Goal: Information Seeking & Learning: Learn about a topic

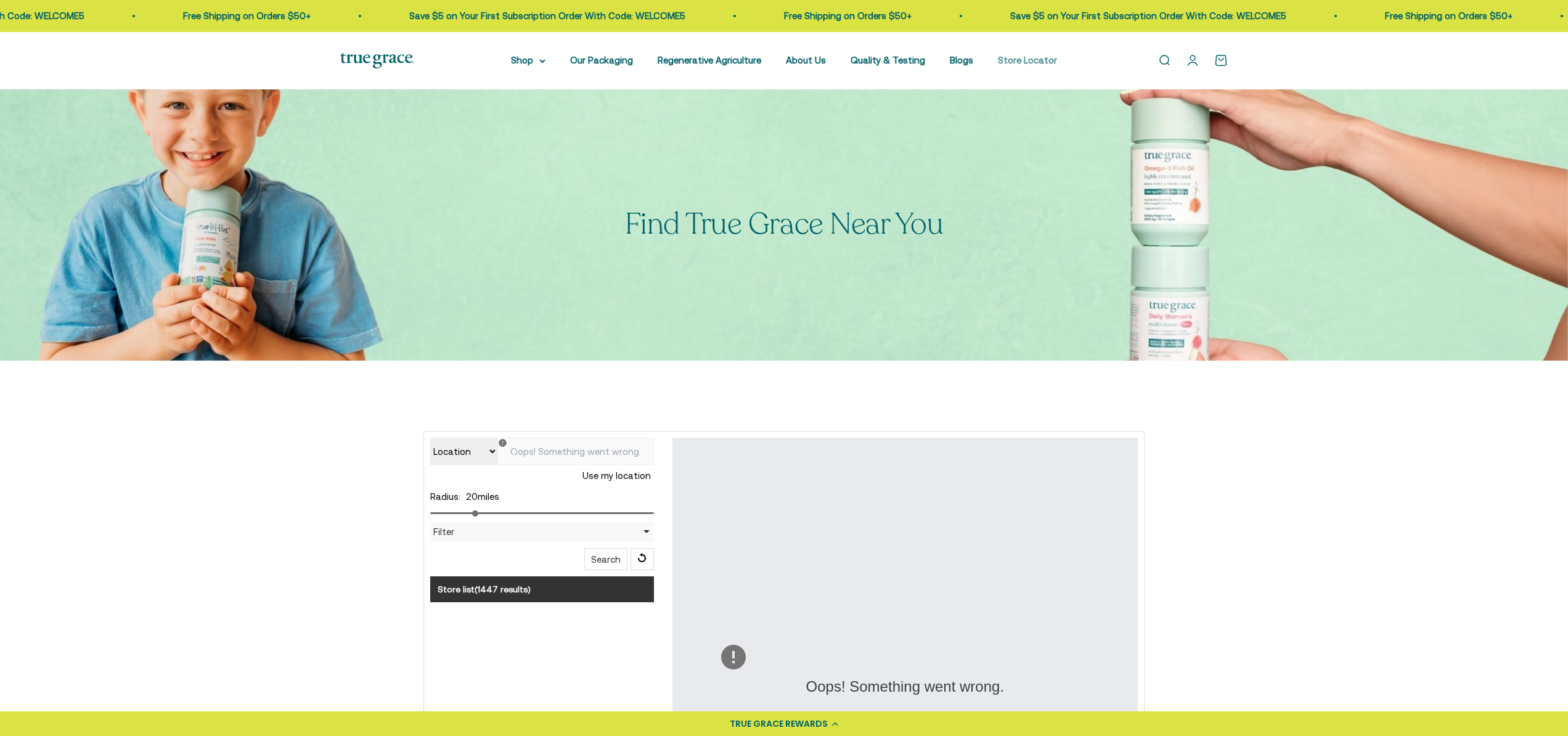
click at [1026, 61] on link "Store Locator" at bounding box center [1028, 60] width 59 height 11
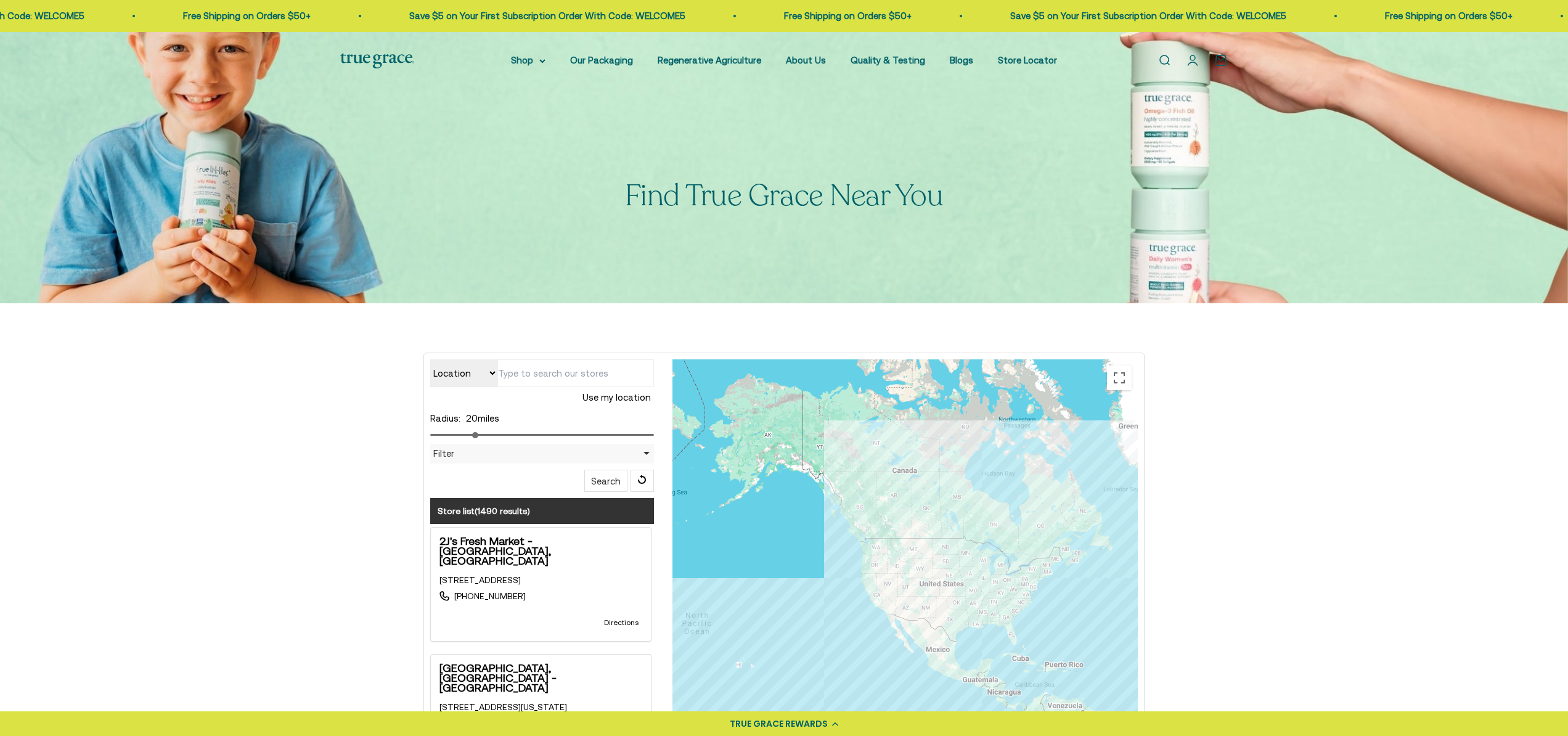
click at [645, 453] on div "Filter" at bounding box center [542, 454] width 223 height 20
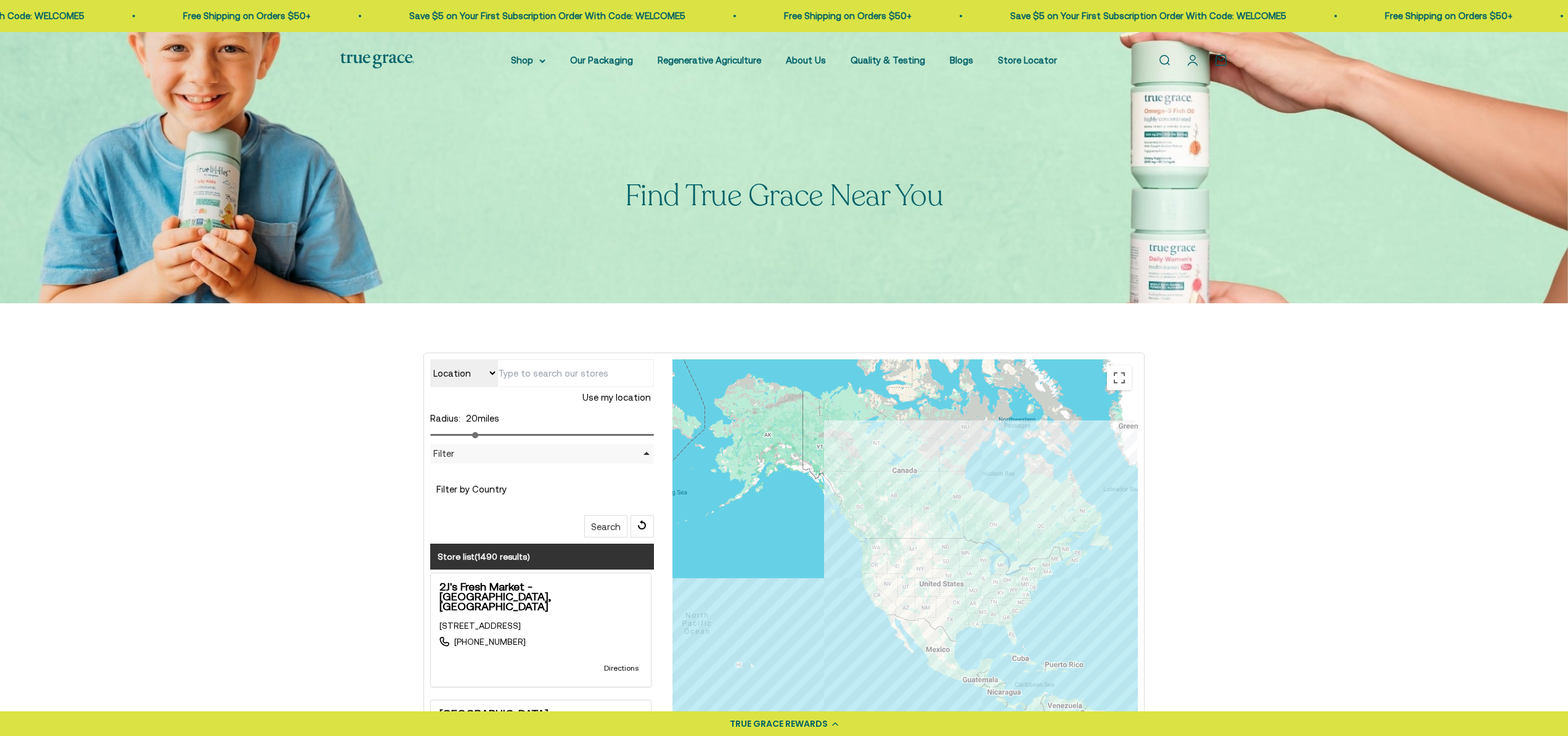
type input "W278 N2315 Prospect Ave, Pewaukee, WI 53072, USA"
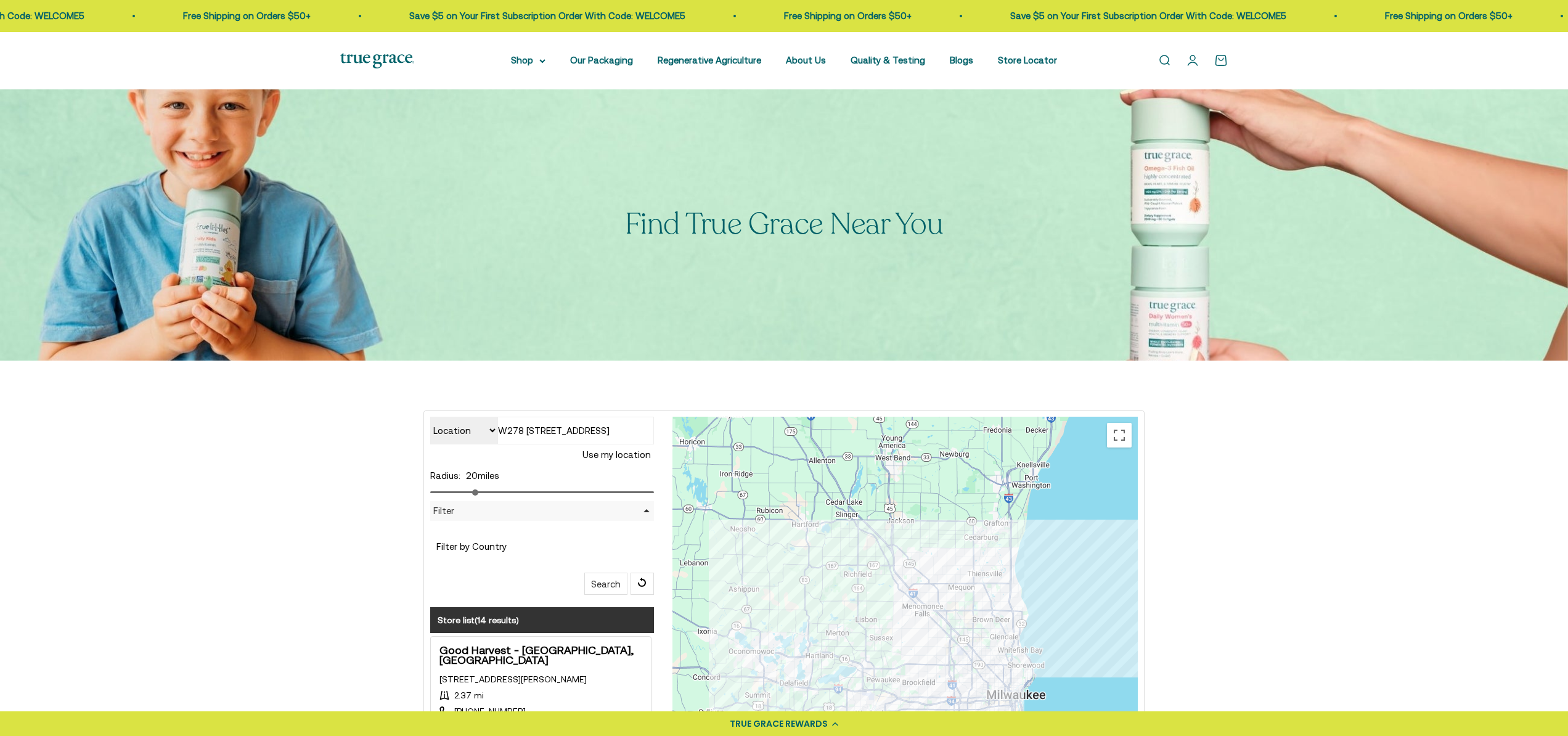
click at [644, 511] on div "Filter" at bounding box center [542, 511] width 223 height 20
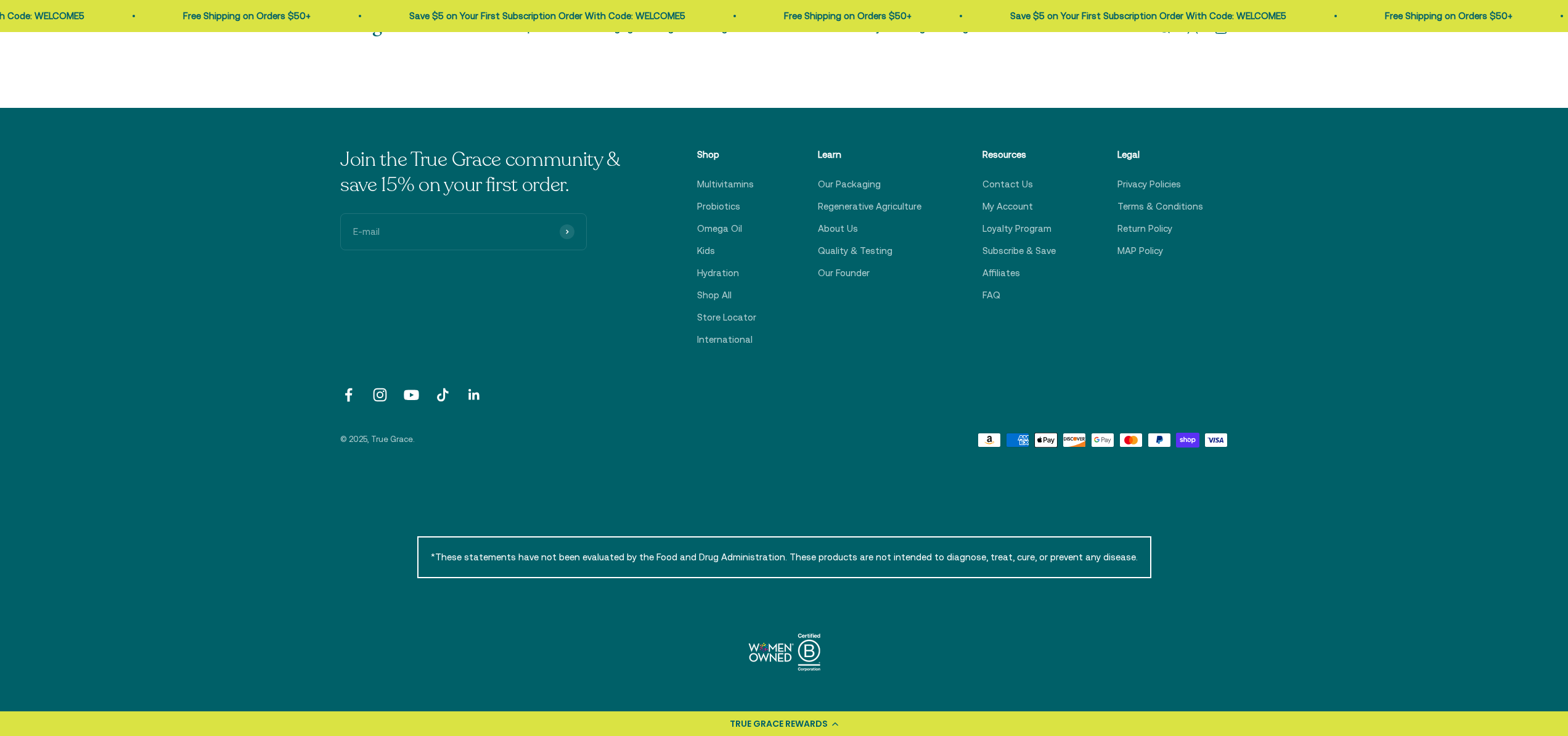
scroll to position [887, 0]
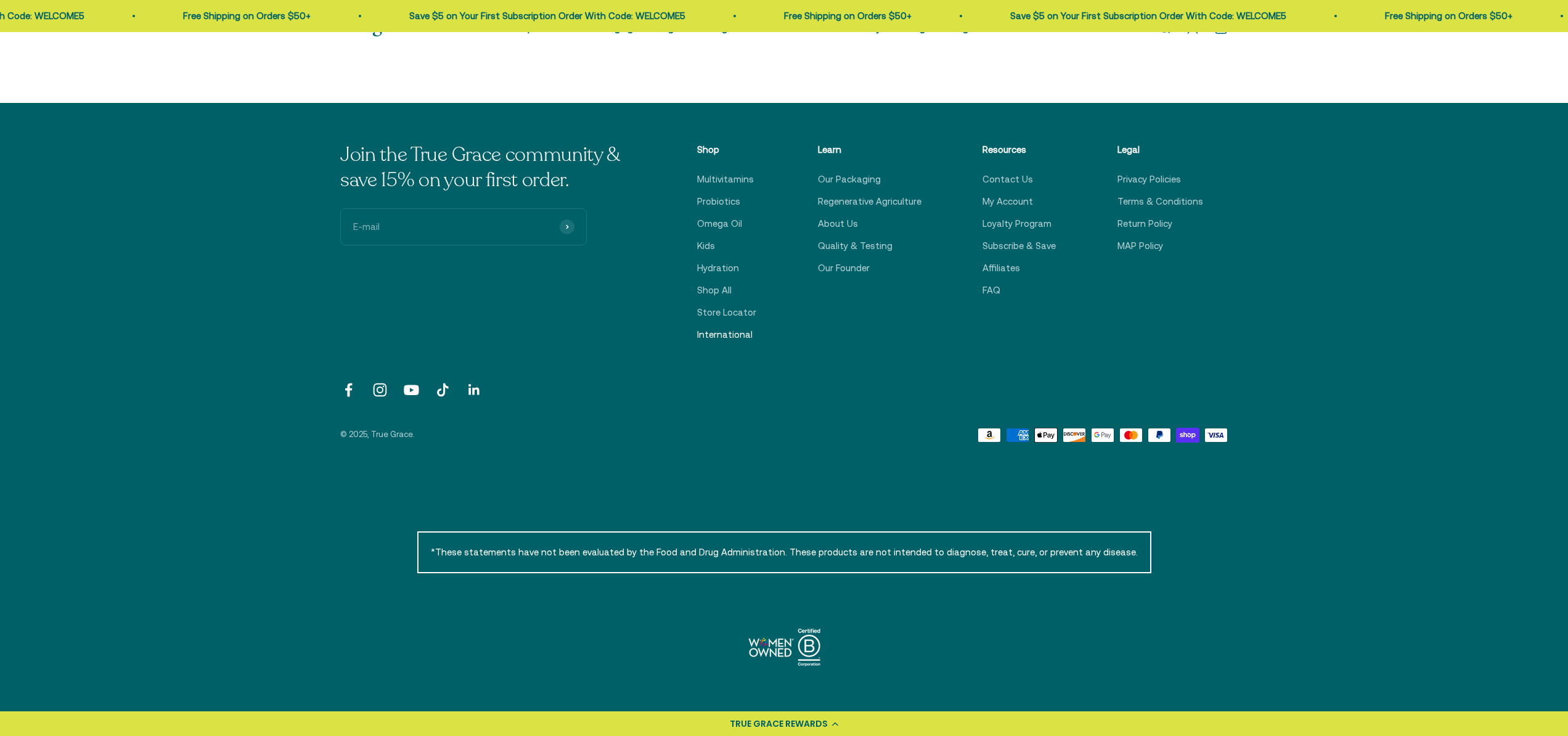
click at [713, 333] on link "International" at bounding box center [725, 335] width 56 height 15
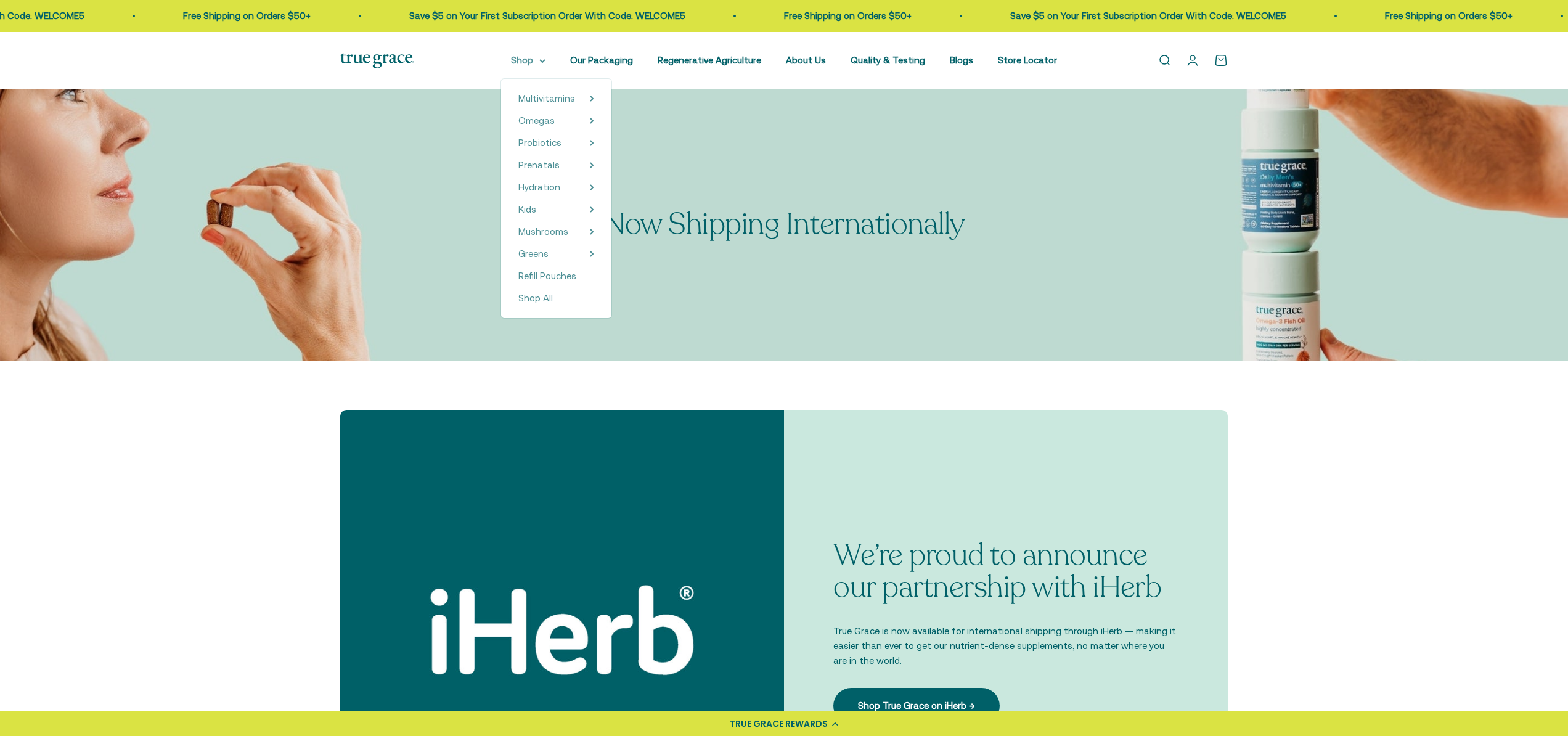
click at [528, 58] on summary "Shop" at bounding box center [528, 60] width 34 height 15
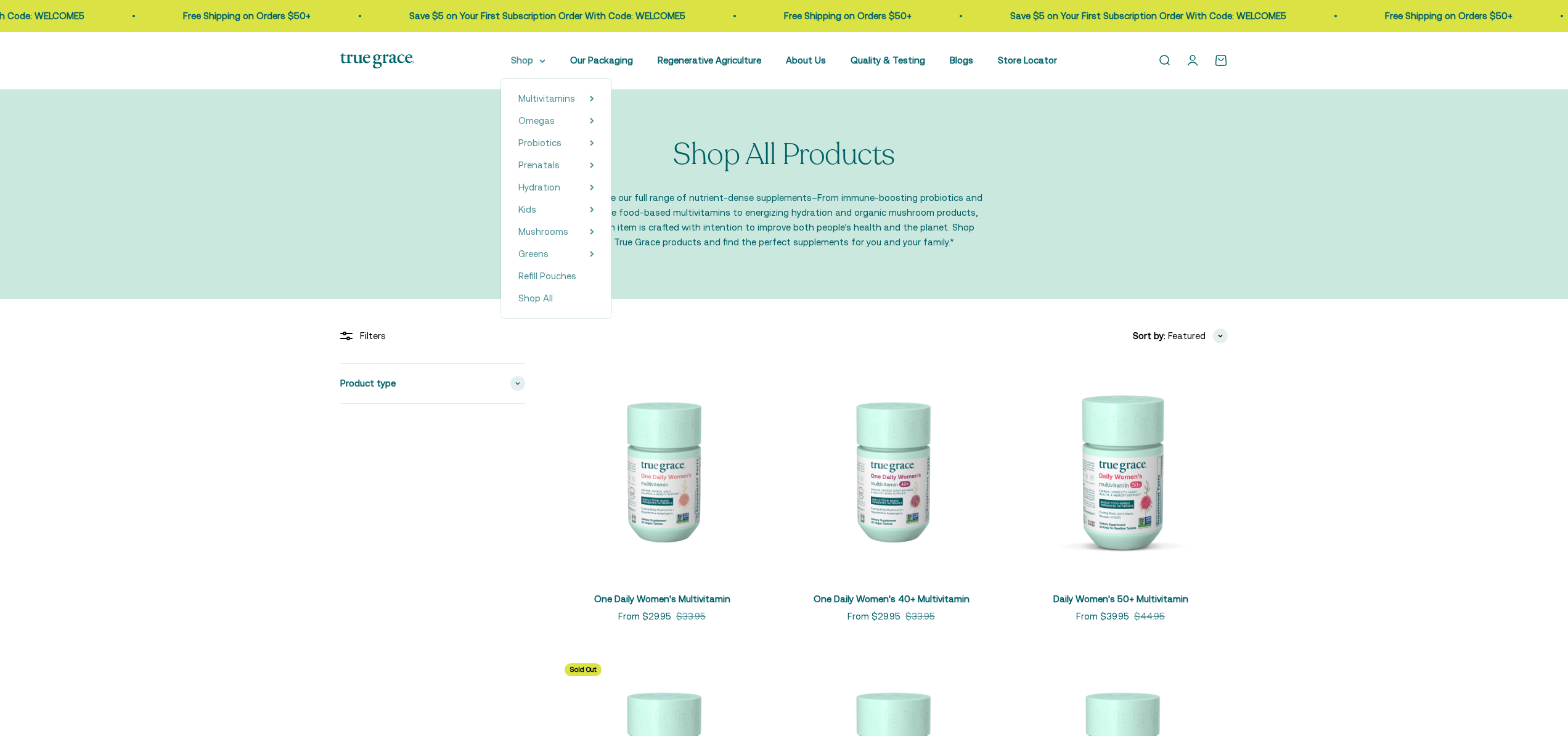
click at [522, 58] on summary "Shop" at bounding box center [528, 60] width 34 height 15
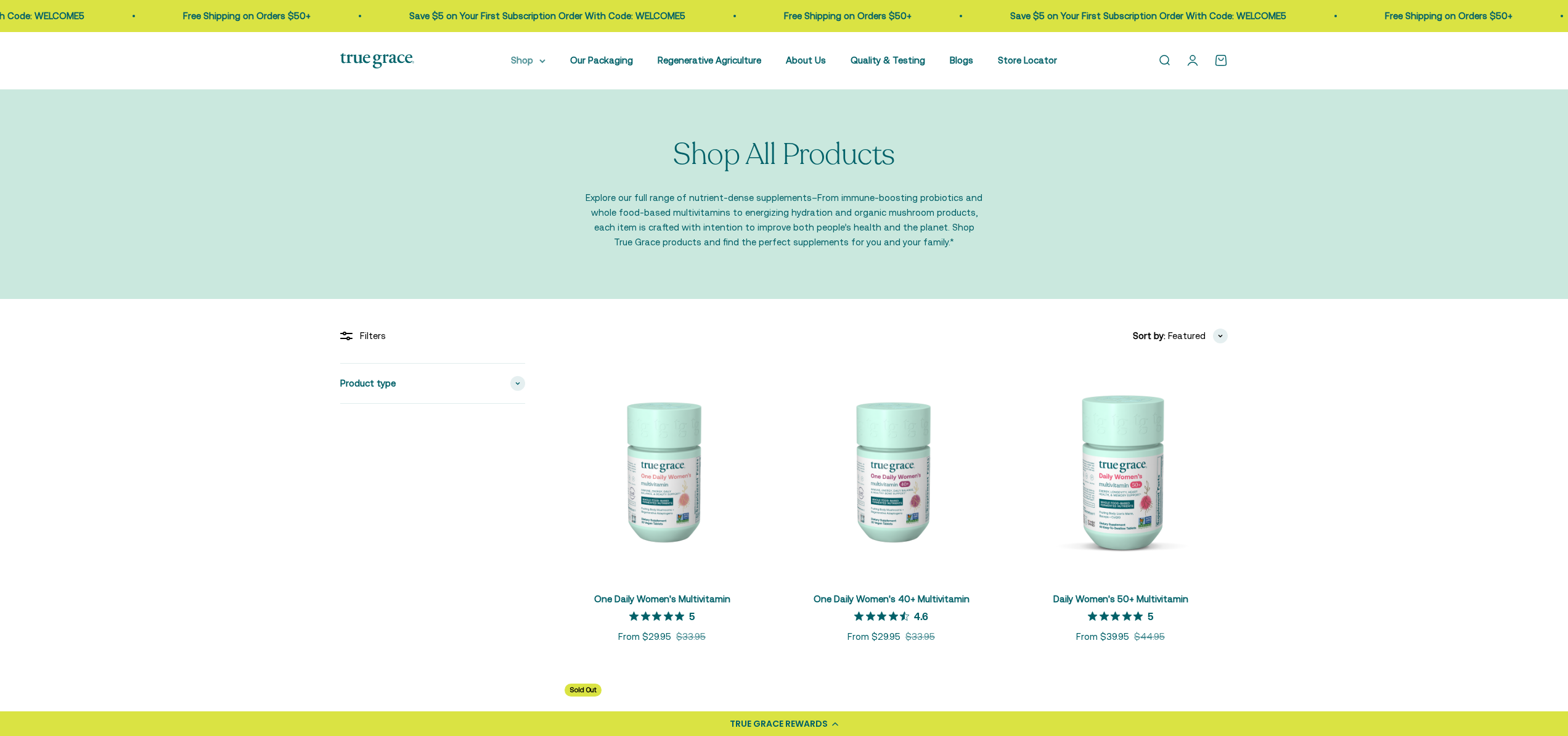
click at [545, 59] on summary "Shop" at bounding box center [528, 60] width 34 height 15
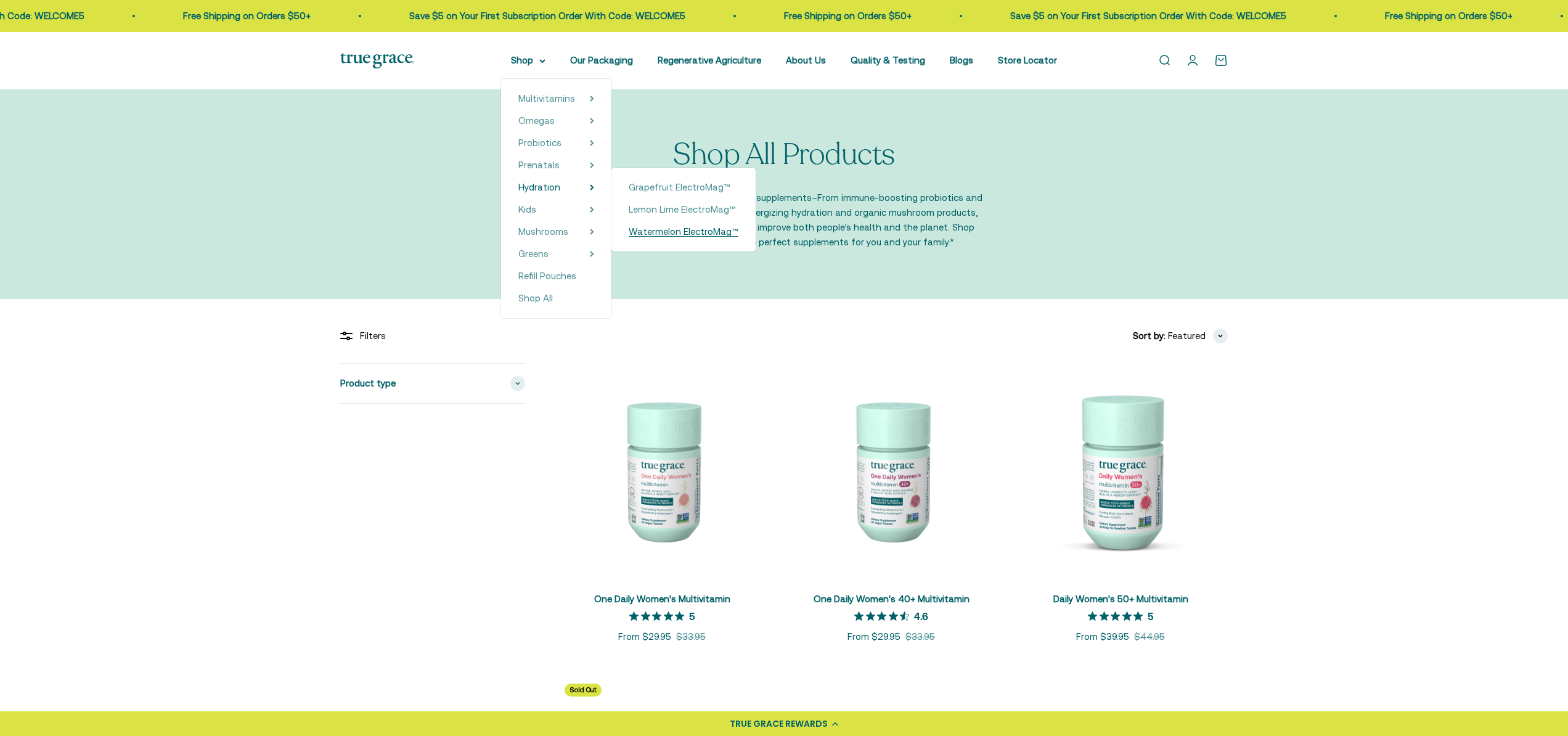
click at [703, 227] on span "Watermelon ElectroMag™" at bounding box center [684, 231] width 110 height 11
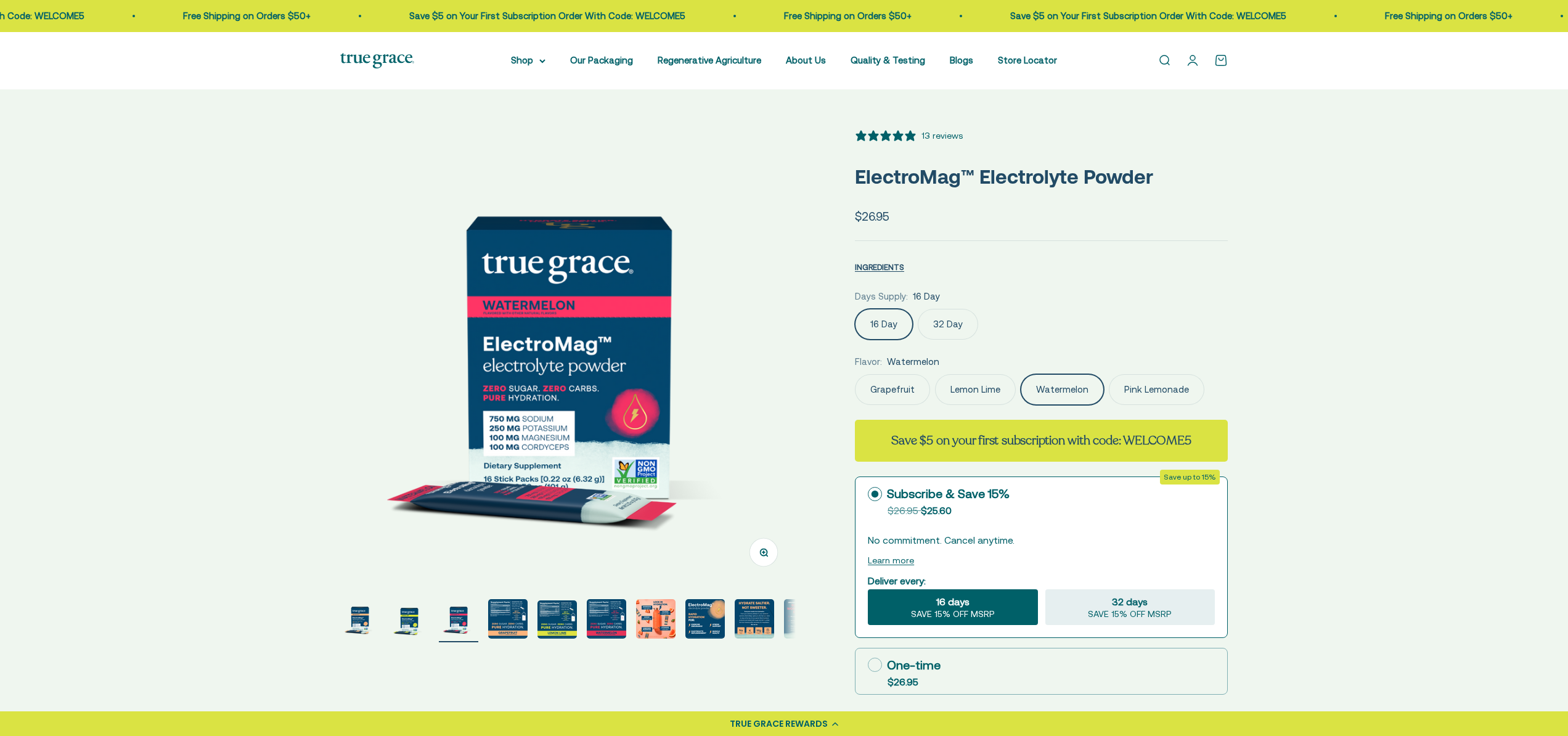
select select "3"
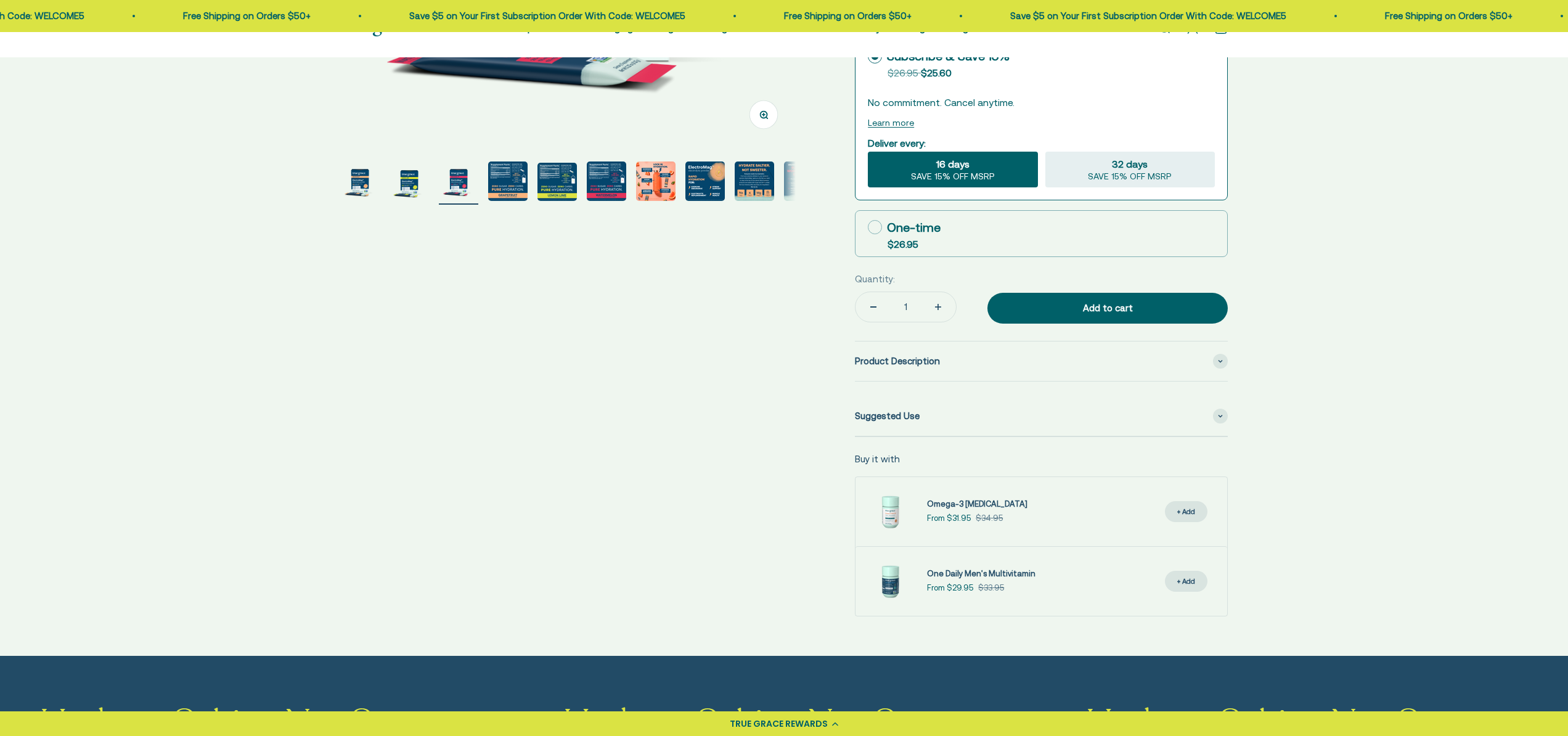
scroll to position [442, 0]
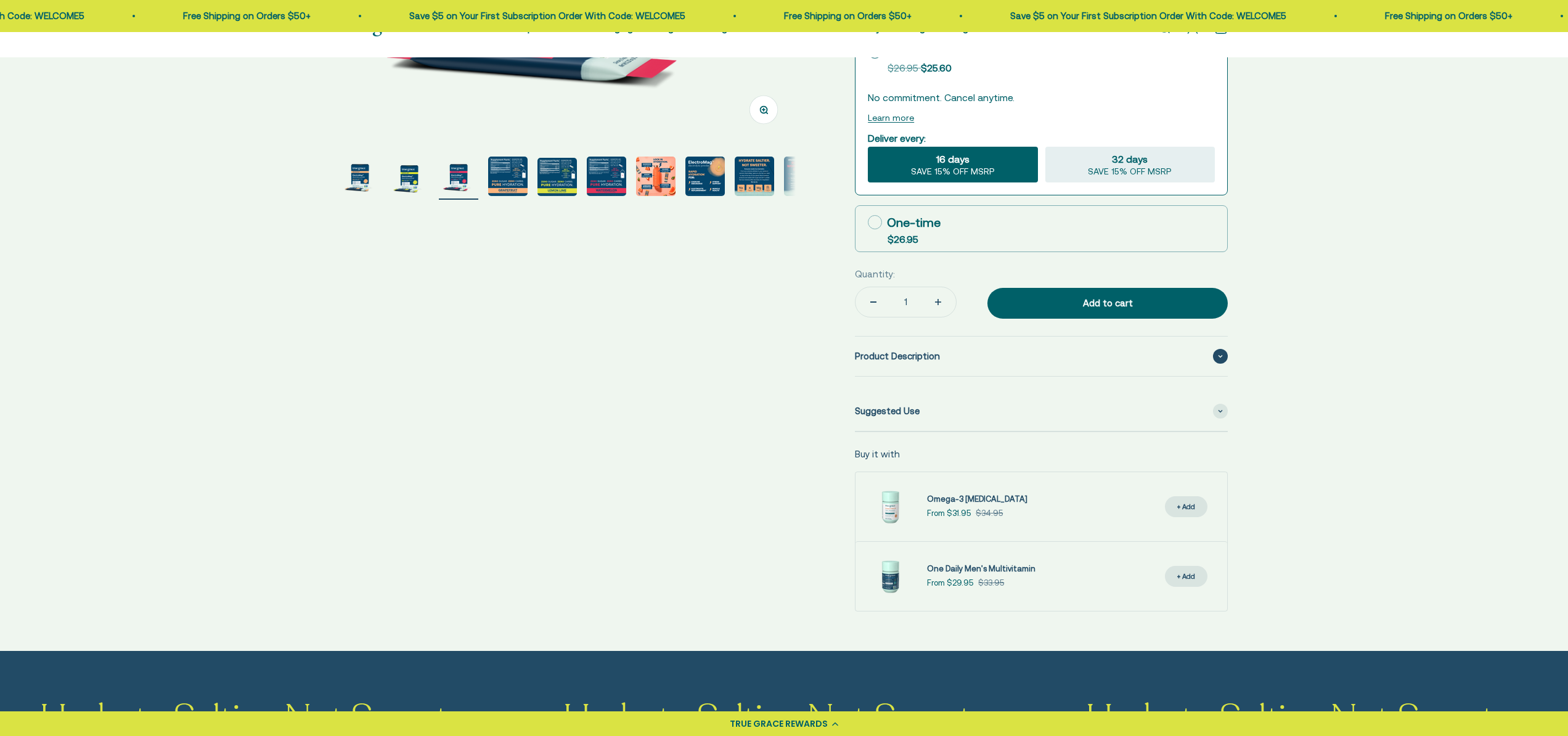
click at [1213, 351] on div "Product Description" at bounding box center [1041, 356] width 373 height 40
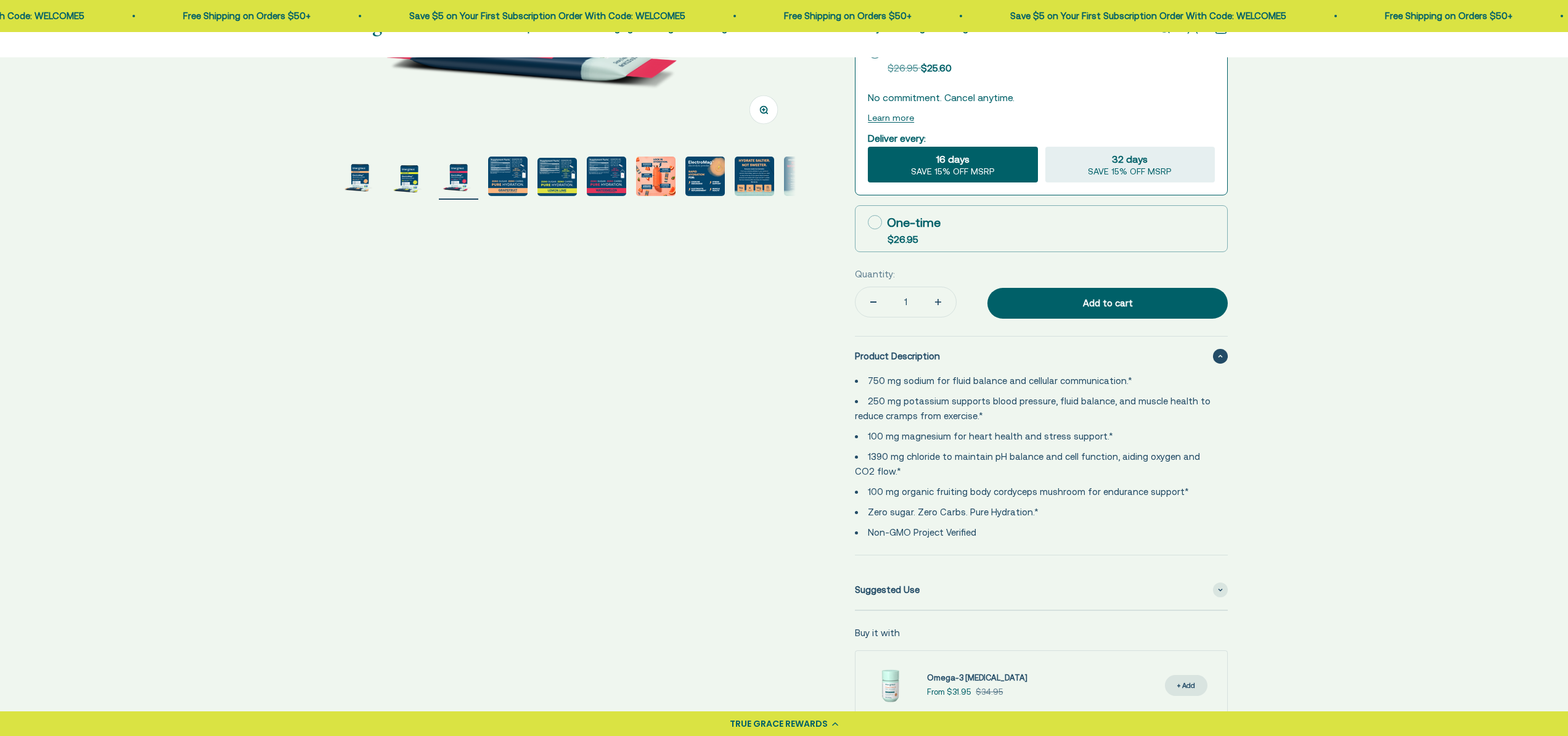
drag, startPoint x: 995, startPoint y: 535, endPoint x: 859, endPoint y: 343, distance: 235.3
click at [898, 351] on details "Product Description 750 mg sodium for fluid balance and cellular communication.…" at bounding box center [1041, 446] width 373 height 220
drag, startPoint x: 853, startPoint y: 353, endPoint x: 1006, endPoint y: 534, distance: 237.0
click at [1006, 534] on div "Zoom Go to item 1 Go to item 2 Go to item 3 Go to item 4 Go to item 5 Go to ite…" at bounding box center [784, 238] width 888 height 1104
copy ul "750 mg sodium for fluid balance and cellular communication.* 250 mg potassium s…"
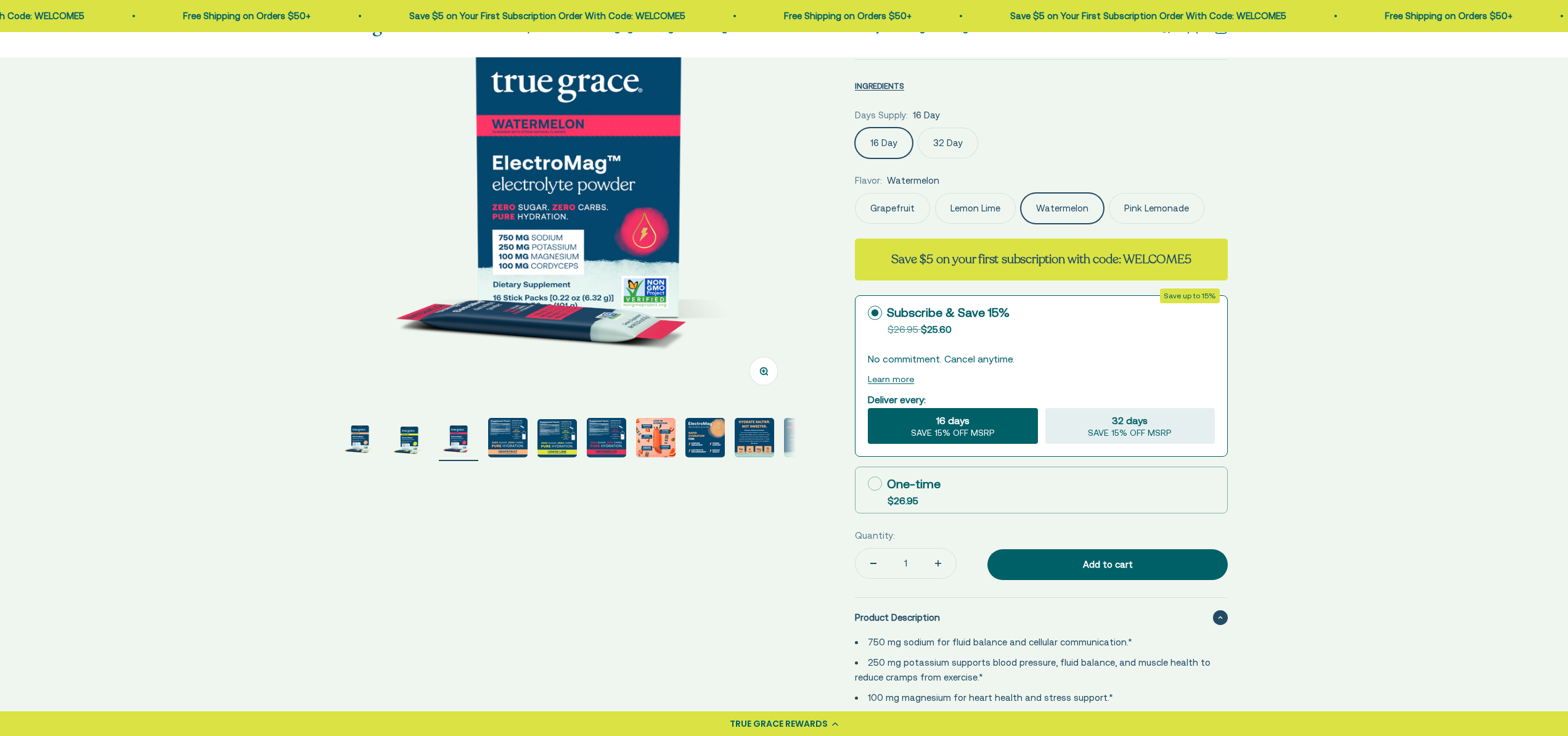
scroll to position [0, 941]
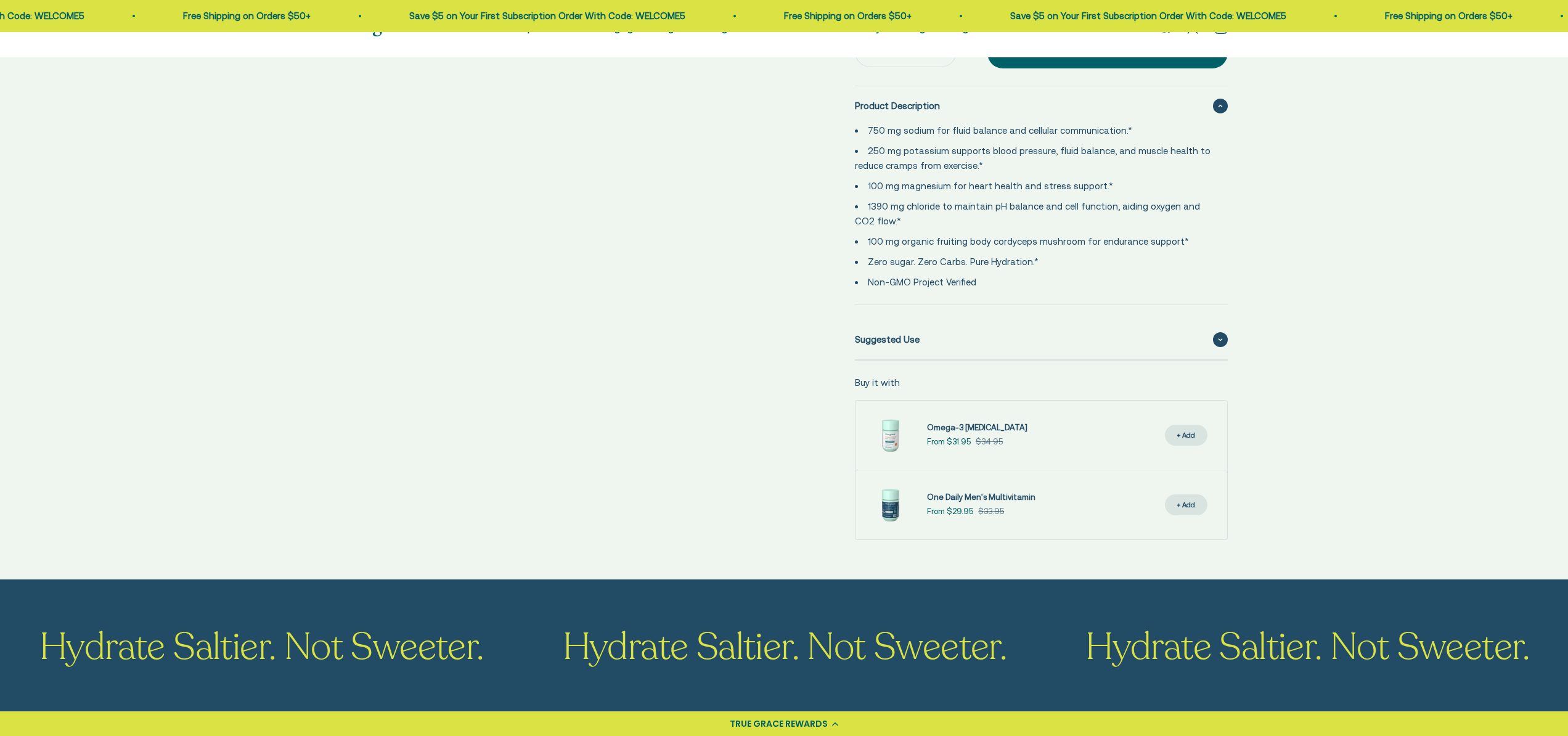
click at [1225, 341] on span at bounding box center [1220, 340] width 15 height 15
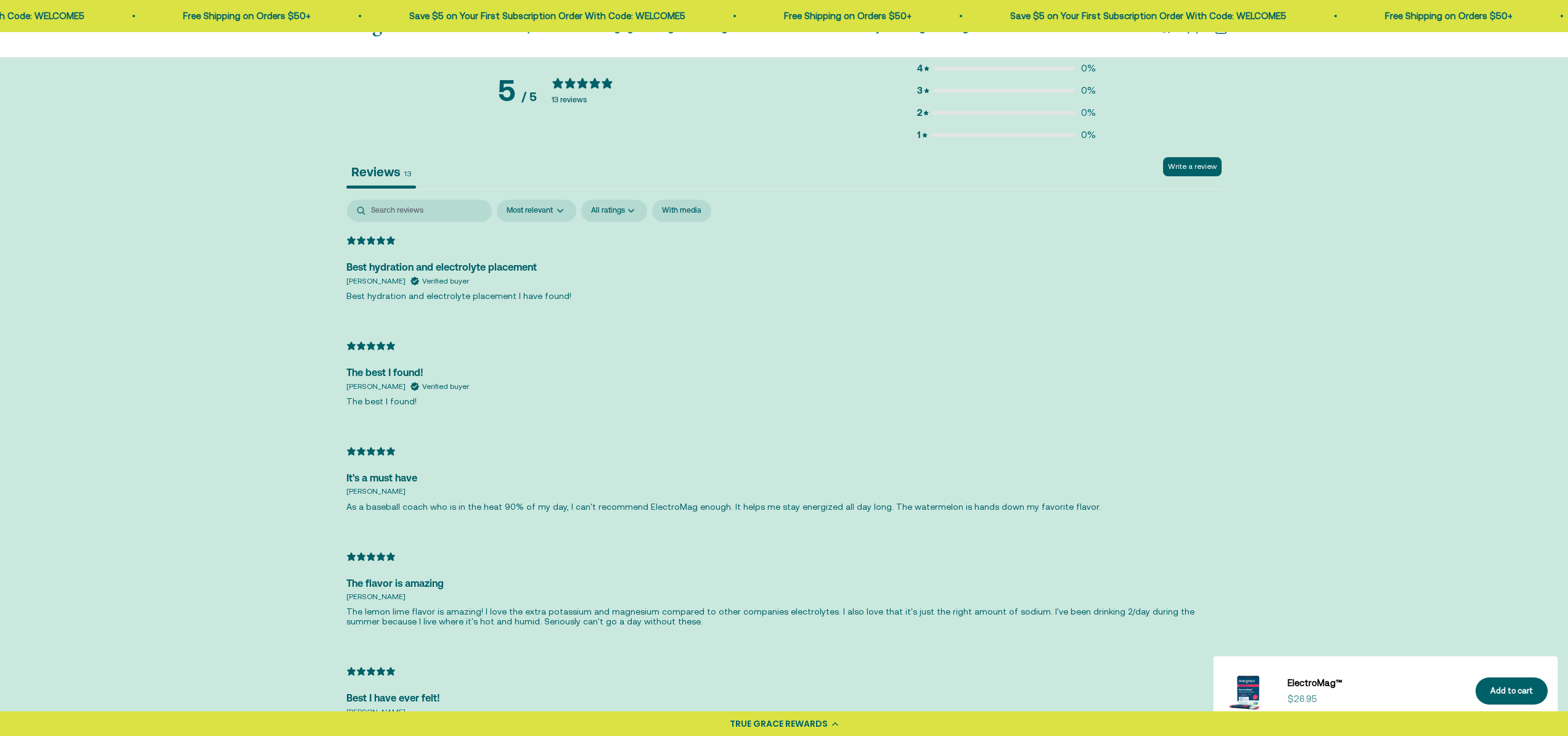
scroll to position [2950, 0]
